Goal: Book appointment/travel/reservation

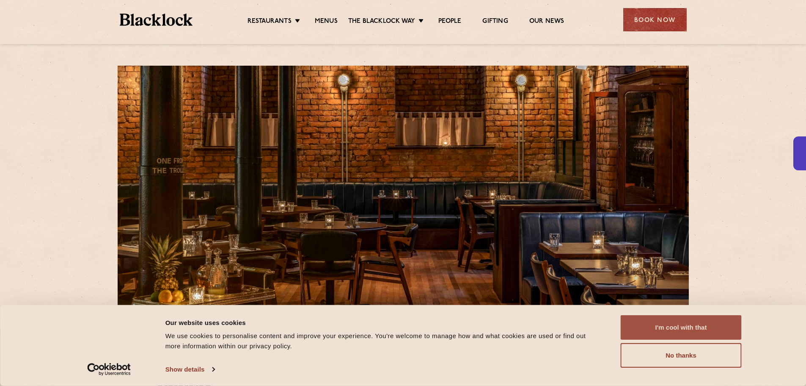
click at [700, 335] on button "I'm cool with that" at bounding box center [681, 327] width 121 height 25
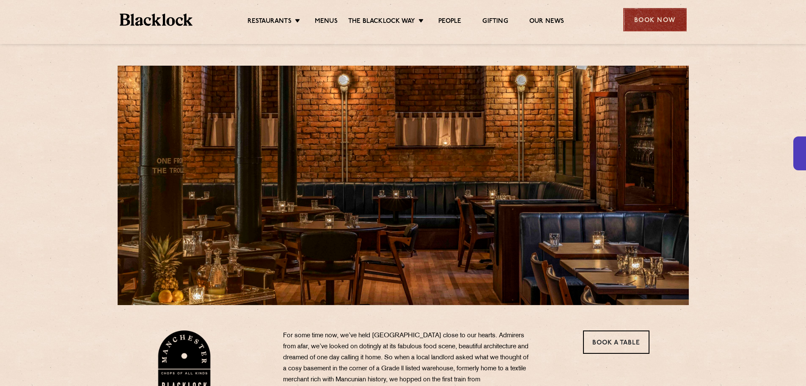
click at [681, 18] on div "Book Now" at bounding box center [654, 19] width 63 height 23
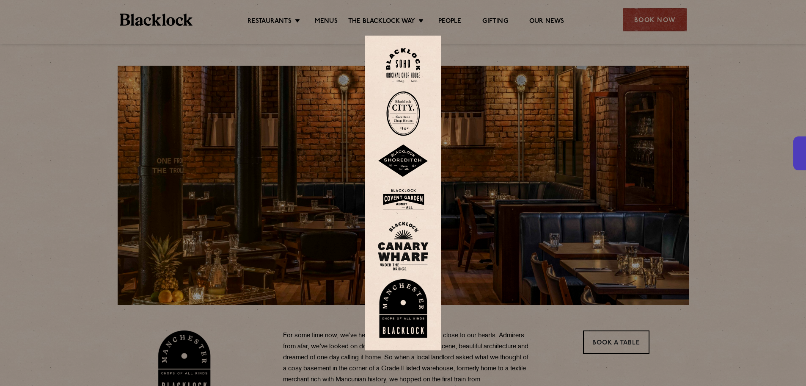
click at [419, 314] on img at bounding box center [403, 308] width 51 height 58
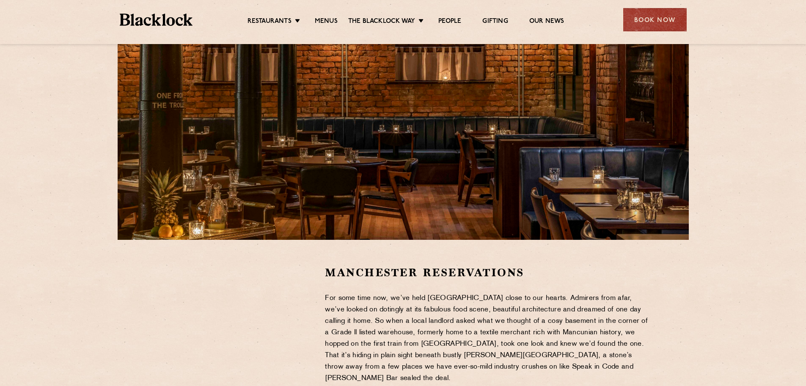
scroll to position [212, 0]
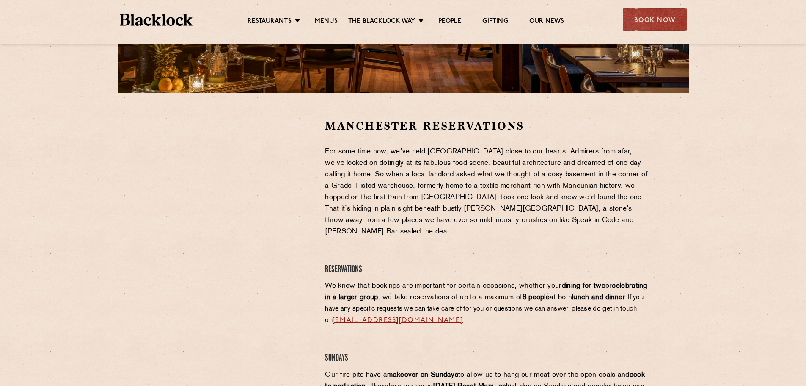
click at [299, 160] on div at bounding box center [235, 181] width 156 height 127
